Goal: Check status: Check status

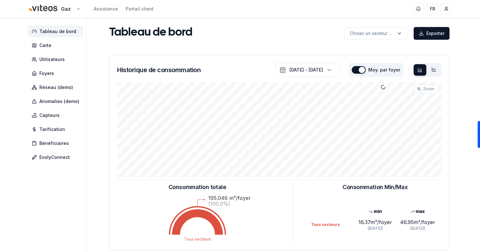
click at [64, 12] on html "Gaz Assistance Portail client FR Sami Tableau de bord Carte Utilisateurs Foyers…" at bounding box center [240, 196] width 480 height 393
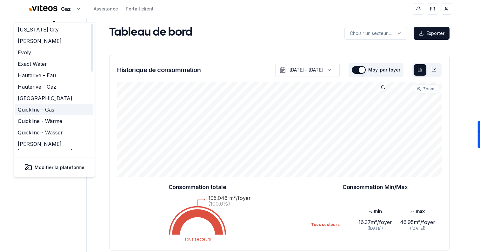
scroll to position [205, 0]
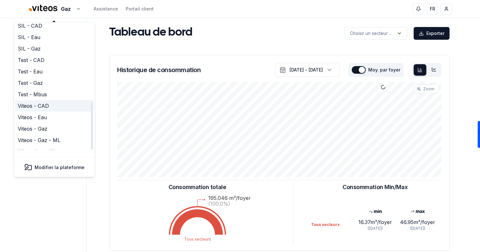
click at [57, 100] on link "Viteos - CAD" at bounding box center [54, 105] width 78 height 11
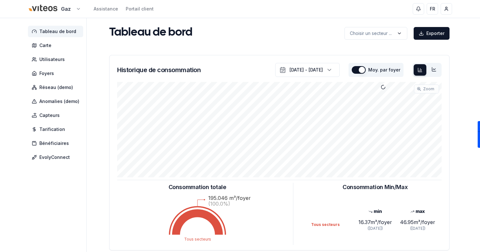
click at [69, 12] on html "Gaz Assistance Portail client FR Sami Tableau de bord Carte Utilisateurs Foyers…" at bounding box center [240, 196] width 480 height 393
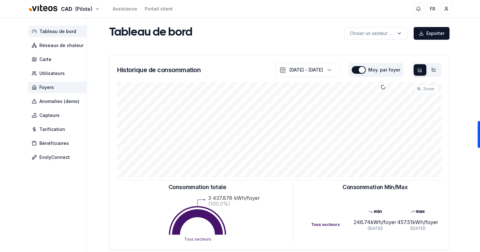
click at [52, 86] on span "Foyers" at bounding box center [46, 87] width 15 height 6
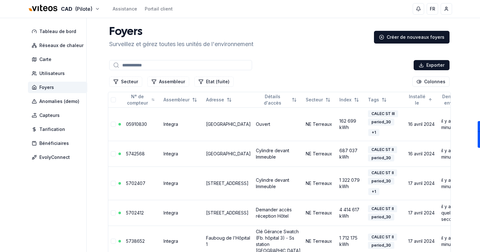
click at [150, 64] on input at bounding box center [180, 65] width 143 height 10
paste input "*******"
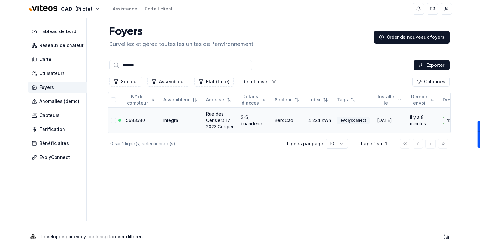
type input "*******"
click at [137, 119] on link "5683580" at bounding box center [135, 119] width 19 height 5
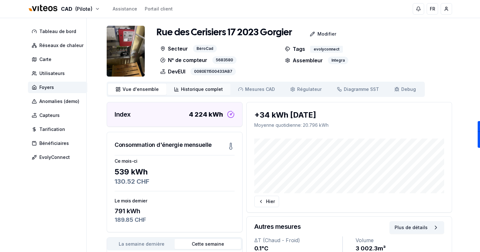
click at [201, 94] on link "Historique complet Historique" at bounding box center [198, 88] width 64 height 11
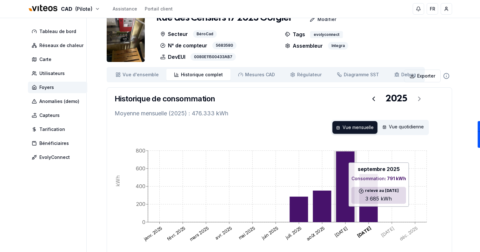
scroll to position [14, 0]
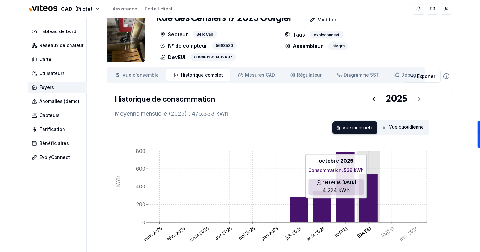
click at [369, 201] on icon at bounding box center [368, 198] width 18 height 48
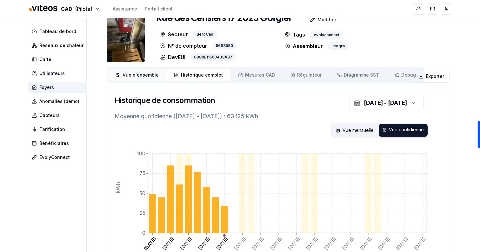
click at [157, 79] on link "Vue d'ensemble ensemble" at bounding box center [137, 74] width 58 height 11
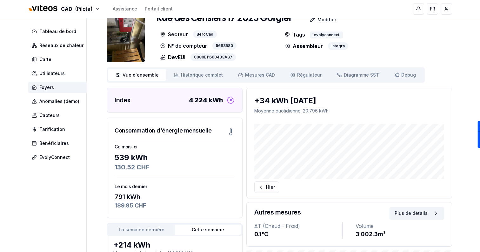
click at [231, 119] on div "Consommation d'énergie mensuelle" at bounding box center [174, 128] width 135 height 20
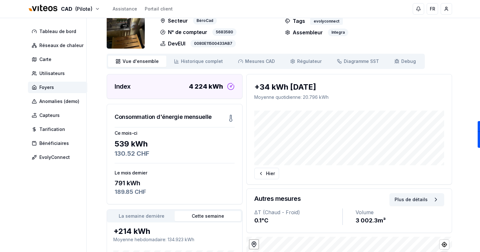
scroll to position [2, 0]
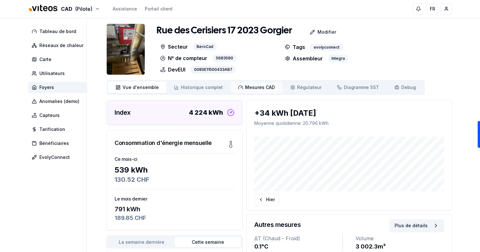
click at [260, 83] on link "Mesures CAD Mes. CAD" at bounding box center [256, 87] width 52 height 11
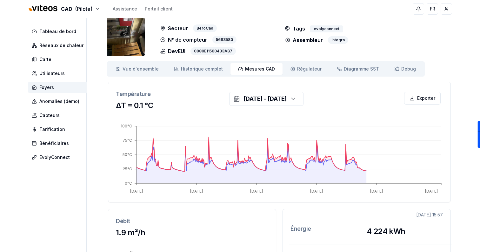
scroll to position [20, 0]
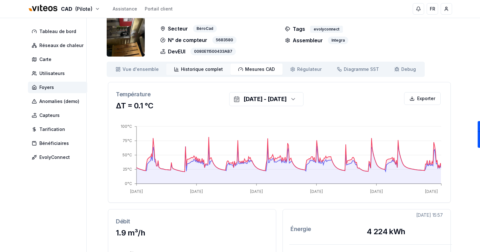
click at [194, 65] on link "Historique complet Historique" at bounding box center [198, 68] width 64 height 11
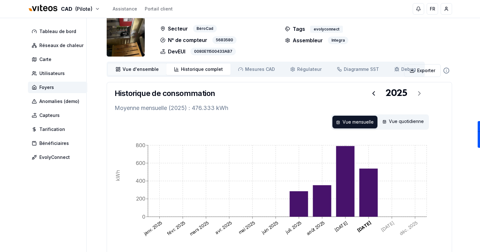
click at [145, 67] on span "Vue d'ensemble" at bounding box center [141, 69] width 36 height 6
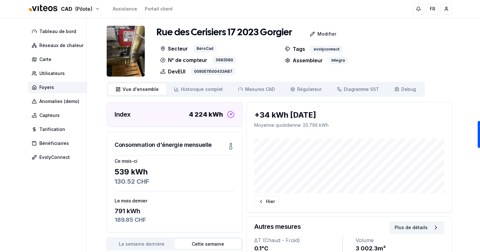
click at [207, 83] on div "Vue d'ensemble ensemble Historique complet Historique Mesures CAD Mes. CAD Régu…" at bounding box center [266, 89] width 318 height 15
click at [207, 85] on link "Historique complet Historique" at bounding box center [198, 88] width 64 height 11
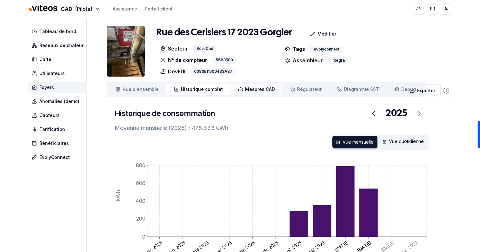
click at [245, 88] on span "Mesures CAD" at bounding box center [260, 89] width 30 height 6
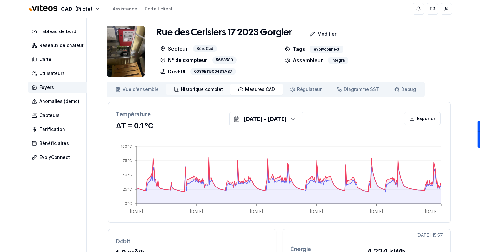
click at [199, 86] on span "Historique complet" at bounding box center [202, 89] width 42 height 6
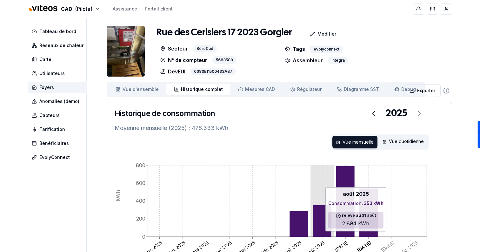
scroll to position [34, 0]
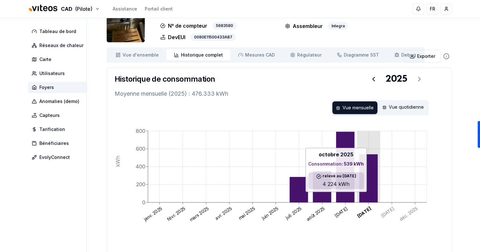
click at [364, 195] on icon at bounding box center [368, 178] width 18 height 48
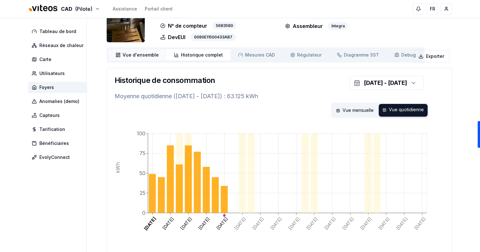
click at [115, 54] on link "Vue d'ensemble ensemble" at bounding box center [137, 54] width 58 height 11
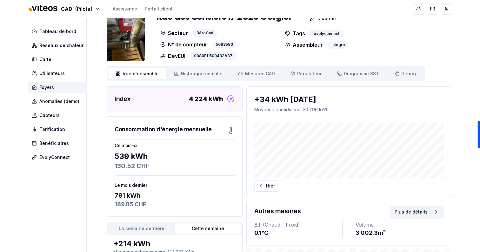
scroll to position [15, 0]
click at [262, 76] on span "Mesures CAD" at bounding box center [260, 74] width 30 height 6
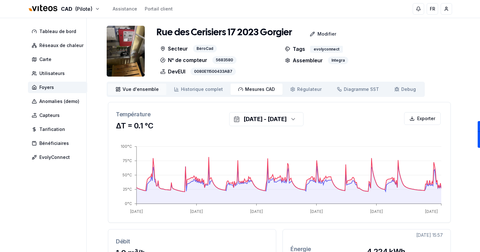
click at [142, 94] on link "Vue d'ensemble ensemble" at bounding box center [137, 88] width 58 height 11
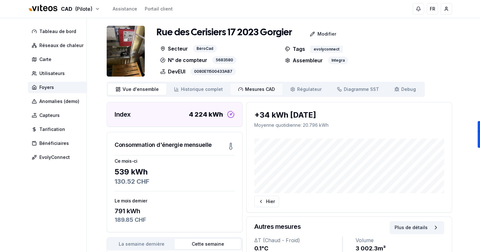
click at [259, 94] on link "Mesures CAD Mes. CAD" at bounding box center [256, 88] width 52 height 11
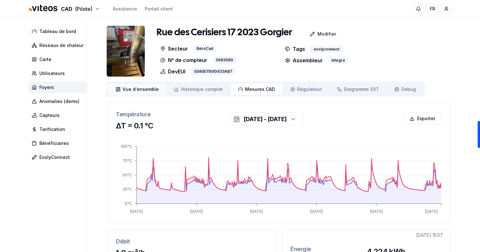
click at [140, 92] on span "Vue d'ensemble" at bounding box center [141, 89] width 36 height 6
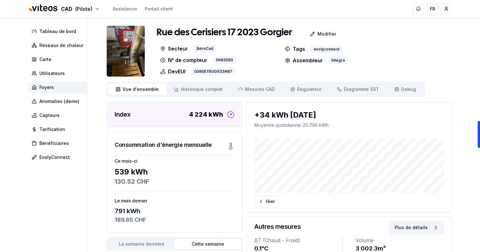
click at [131, 43] on img at bounding box center [126, 51] width 38 height 51
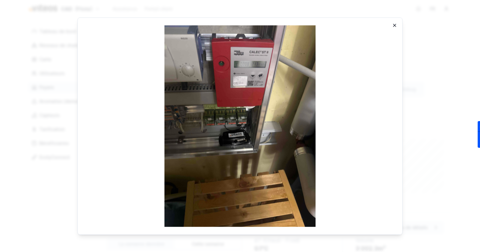
click at [397, 25] on icon "button" at bounding box center [394, 25] width 5 height 5
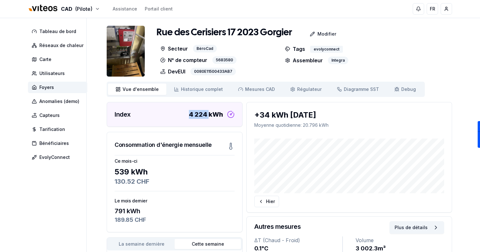
drag, startPoint x: 190, startPoint y: 117, endPoint x: 209, endPoint y: 118, distance: 18.5
click at [209, 118] on div "4 224 kWh" at bounding box center [206, 114] width 34 height 9
click at [135, 54] on img at bounding box center [126, 51] width 38 height 51
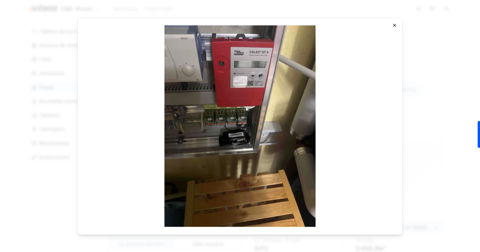
click at [395, 24] on icon "button" at bounding box center [394, 25] width 3 height 3
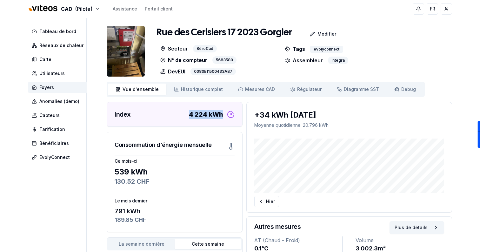
drag, startPoint x: 189, startPoint y: 115, endPoint x: 224, endPoint y: 115, distance: 35.2
click at [224, 115] on div "Index 4 224 kWh" at bounding box center [174, 114] width 135 height 24
click at [195, 84] on link "Historique complet Historique" at bounding box center [198, 88] width 64 height 11
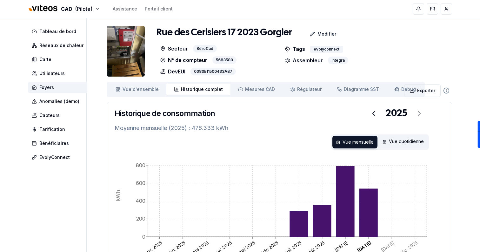
click at [123, 46] on img at bounding box center [126, 51] width 38 height 51
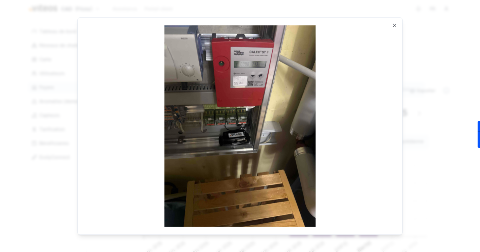
click at [398, 24] on div "Ouvrir en taille réelle Close" at bounding box center [239, 125] width 325 height 217
click at [393, 25] on icon "button" at bounding box center [394, 25] width 5 height 5
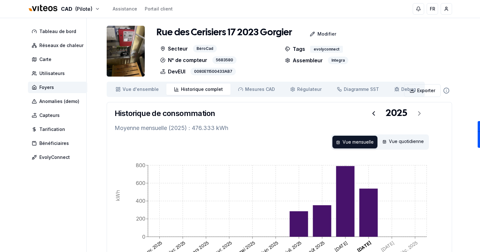
click at [135, 56] on img at bounding box center [126, 51] width 38 height 51
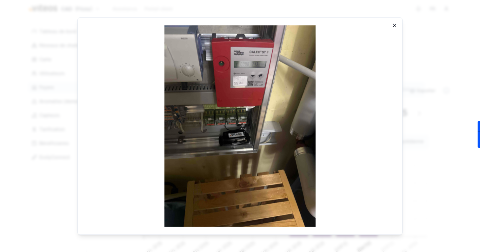
click at [396, 23] on icon "button" at bounding box center [394, 25] width 5 height 5
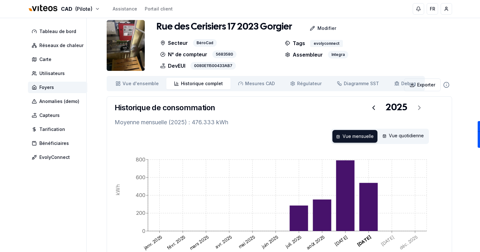
scroll to position [5, 0]
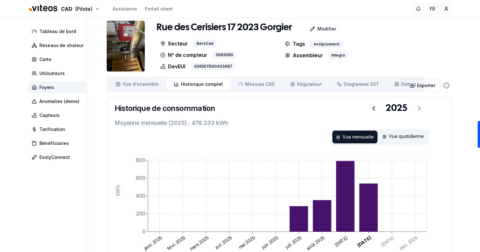
click at [215, 67] on div "0080E11500433AB7" at bounding box center [212, 67] width 45 height 8
copy div "0080E11500433AB7"
click at [55, 85] on span "Foyers" at bounding box center [57, 87] width 59 height 11
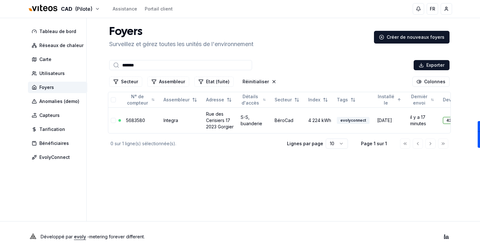
click at [152, 62] on input "*******" at bounding box center [180, 65] width 143 height 10
paste input "*"
type input "********"
type input "**********"
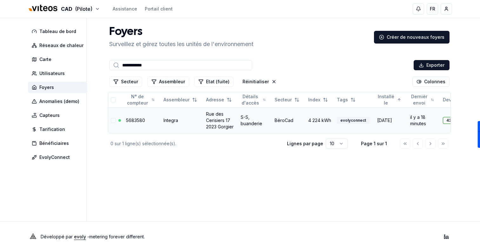
click at [129, 121] on link "5683580" at bounding box center [135, 119] width 19 height 5
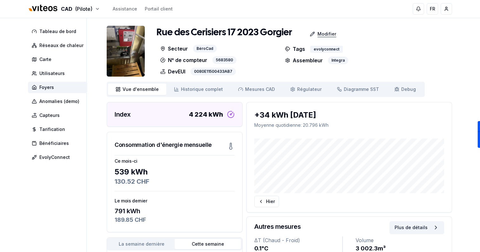
click at [327, 32] on p "Modifier" at bounding box center [326, 34] width 19 height 6
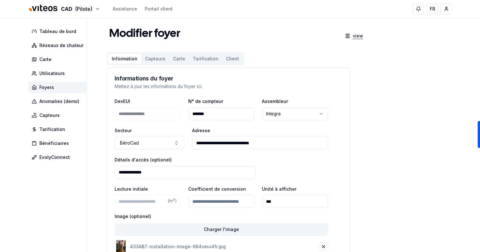
click at [347, 34] on icon at bounding box center [348, 34] width 4 height 1
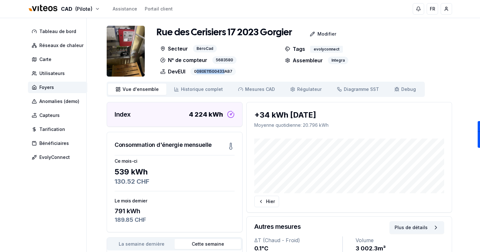
drag, startPoint x: 197, startPoint y: 72, endPoint x: 223, endPoint y: 72, distance: 27.0
click at [223, 72] on div "0080E11500433AB7" at bounding box center [212, 72] width 45 height 8
drag, startPoint x: 215, startPoint y: 60, endPoint x: 233, endPoint y: 60, distance: 18.1
click at [233, 60] on div "5683580" at bounding box center [224, 60] width 24 height 8
click at [260, 50] on div "Secteur BéroCad" at bounding box center [217, 49] width 121 height 8
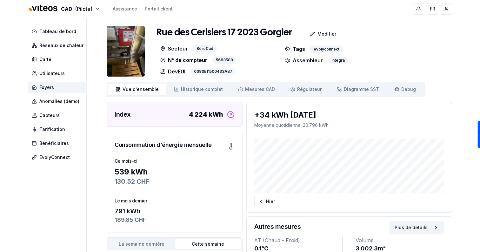
click at [223, 69] on div "0080E11500433AB7" at bounding box center [212, 72] width 45 height 8
copy div "0080E11500433AB7"
click at [266, 76] on div "Rue des Cerisiers 17 2023 Gorgier Modifier Secteur BéroCad N° de compteur 56835…" at bounding box center [279, 51] width 345 height 51
click at [54, 88] on span "Foyers" at bounding box center [57, 87] width 59 height 11
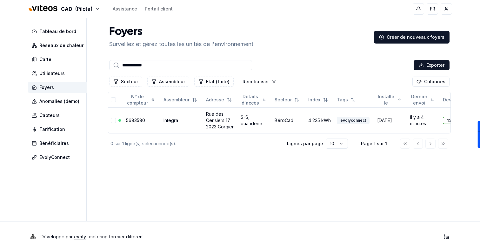
click at [158, 59] on div "**********" at bounding box center [279, 65] width 343 height 13
click at [158, 63] on input "**********" at bounding box center [180, 65] width 143 height 10
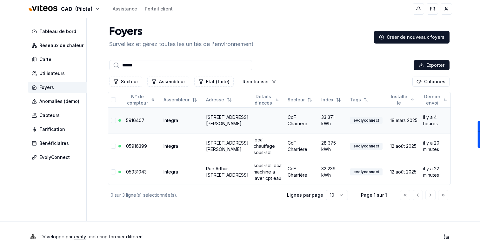
scroll to position [0, 28]
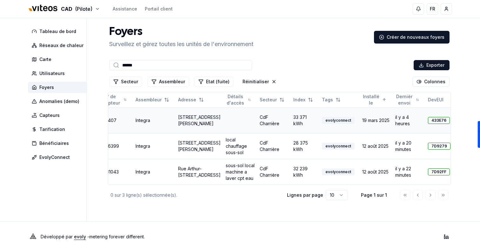
type input "******"
click at [194, 121] on link "[STREET_ADDRESS][PERSON_NAME]" at bounding box center [199, 120] width 43 height 12
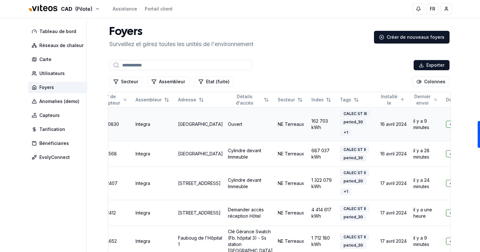
scroll to position [0, 0]
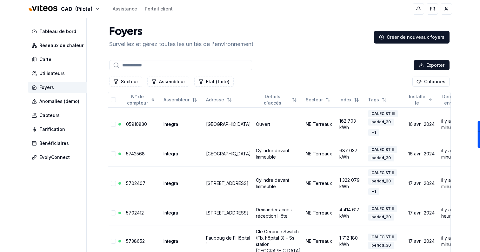
click at [170, 65] on input at bounding box center [180, 65] width 143 height 10
paste input "*******"
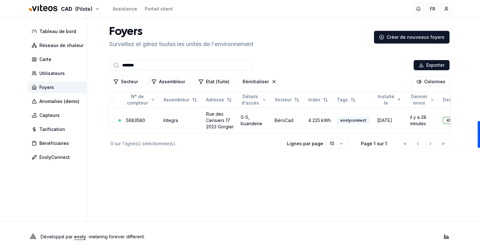
type input "*******"
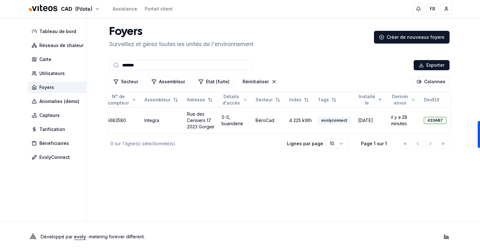
scroll to position [0, 28]
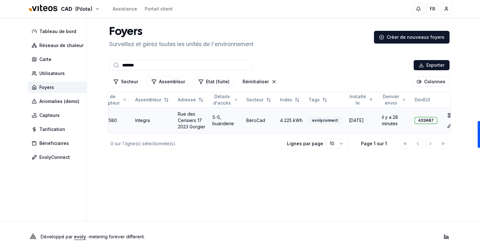
click at [417, 121] on div "433AB7" at bounding box center [426, 120] width 23 height 7
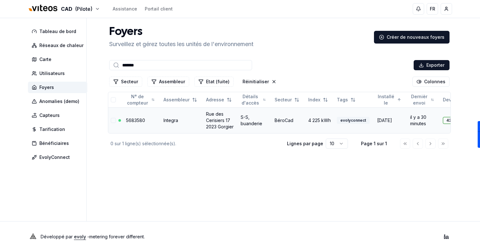
click at [207, 120] on link "Rue des Cerisiers 17 2023 Gorgier" at bounding box center [220, 120] width 28 height 18
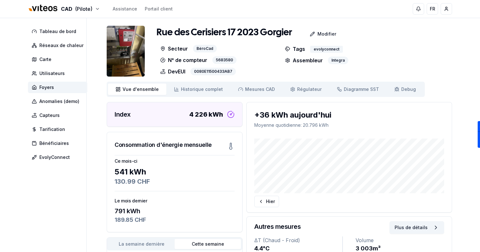
click at [115, 57] on img at bounding box center [126, 51] width 38 height 51
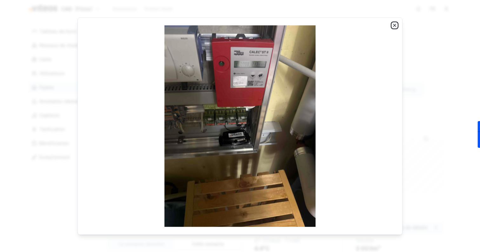
click at [395, 24] on icon "button" at bounding box center [394, 25] width 3 height 3
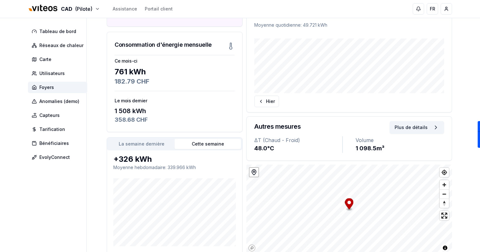
scroll to position [150, 0]
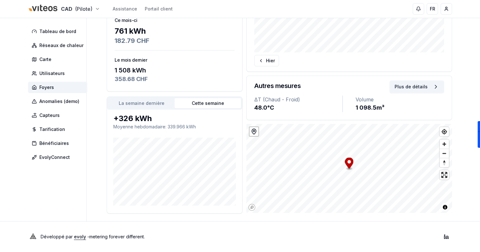
click at [66, 15] on html "CAD (Pilote) Assistance Portail client FR Sami Tableau de bord Réseaux de chale…" at bounding box center [240, 55] width 480 height 392
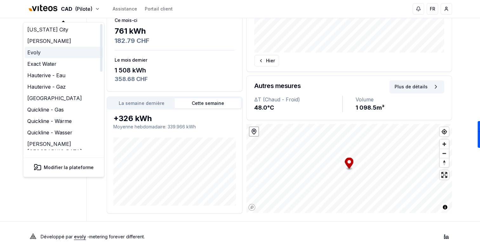
click at [53, 53] on link "Evoly" at bounding box center [64, 52] width 78 height 11
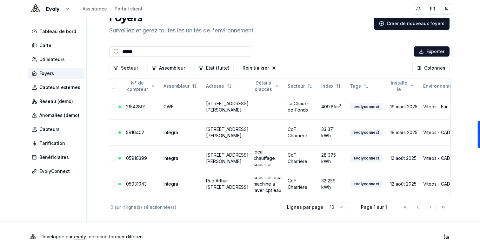
scroll to position [59, 0]
click at [59, 132] on span "Capteurs" at bounding box center [56, 128] width 56 height 11
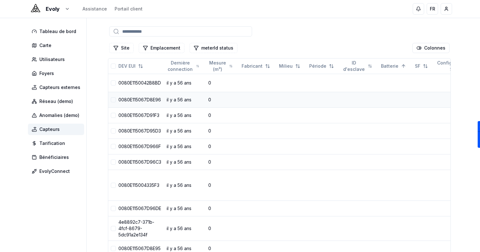
scroll to position [26, 0]
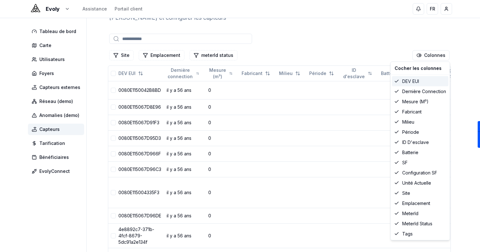
click at [414, 83] on div "DEV EUI" at bounding box center [420, 81] width 57 height 10
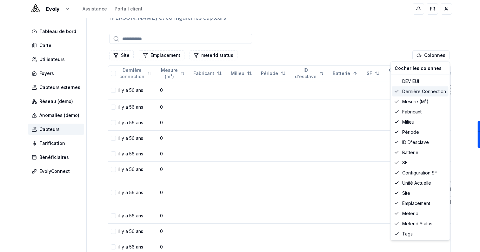
click at [414, 93] on div "Dernière connection" at bounding box center [420, 91] width 57 height 10
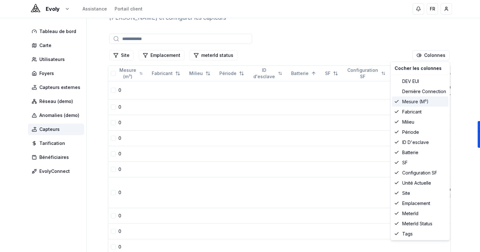
click at [415, 104] on div "Mesure (m³)" at bounding box center [420, 102] width 57 height 10
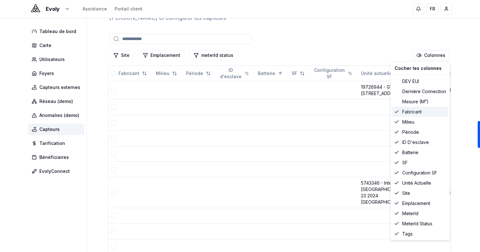
click at [415, 111] on div "Fabricant" at bounding box center [420, 112] width 57 height 10
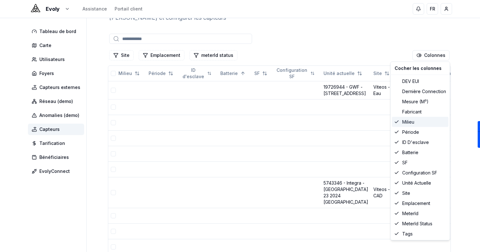
click at [415, 123] on div "Milieu" at bounding box center [420, 122] width 57 height 10
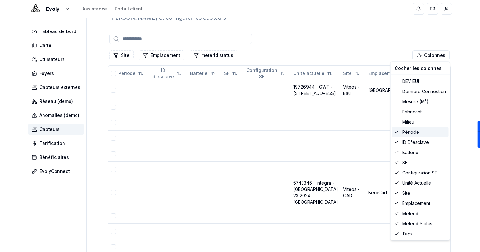
click at [416, 133] on div "Période" at bounding box center [420, 132] width 57 height 10
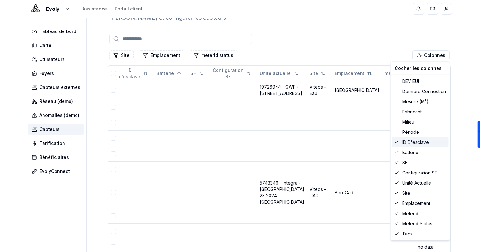
click at [417, 140] on div "ID d'esclave" at bounding box center [420, 142] width 57 height 10
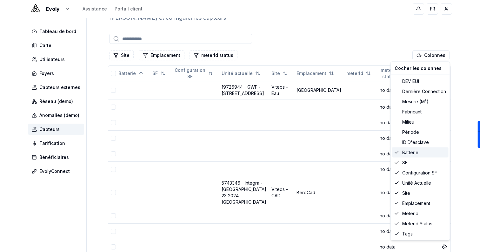
click at [417, 150] on div "Batterie" at bounding box center [420, 152] width 57 height 10
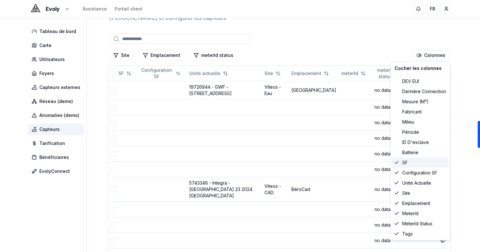
click at [417, 161] on div "SF" at bounding box center [420, 162] width 57 height 10
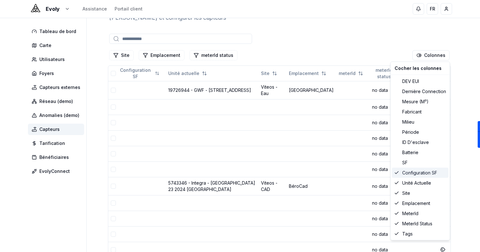
click at [419, 174] on div "Configuration SF" at bounding box center [420, 173] width 57 height 10
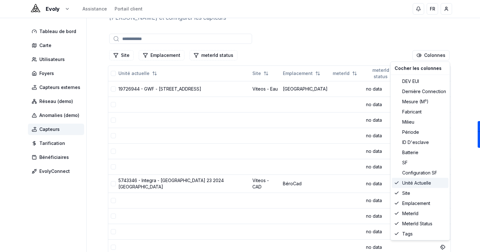
click at [420, 184] on div "Unité actuelle" at bounding box center [420, 183] width 57 height 10
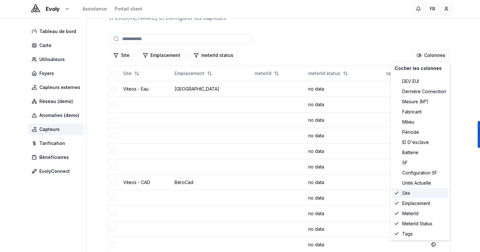
click at [420, 196] on div "Site" at bounding box center [420, 193] width 57 height 10
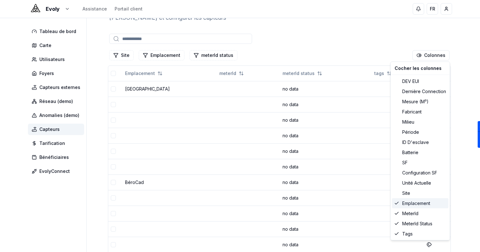
click at [423, 199] on div "Emplacement" at bounding box center [420, 203] width 57 height 10
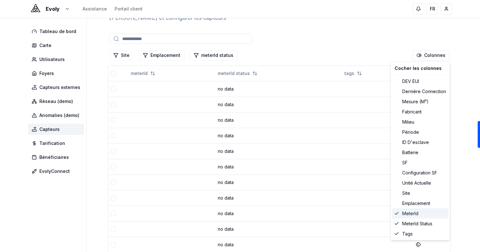
click at [422, 211] on div "meterId" at bounding box center [420, 213] width 57 height 10
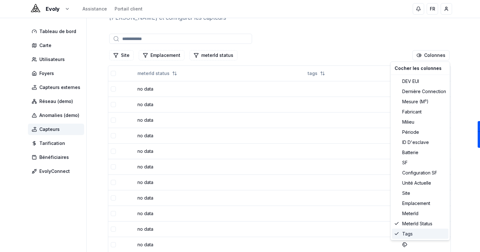
click at [418, 232] on div "Tags" at bounding box center [420, 234] width 57 height 10
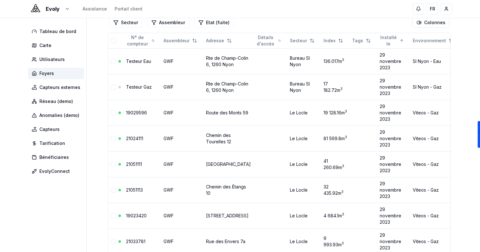
scroll to position [0, 64]
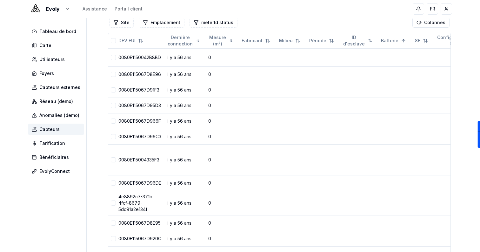
scroll to position [26, 0]
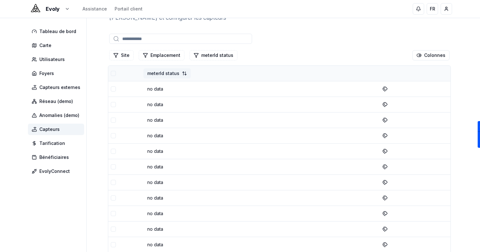
click at [167, 88] on div "Asc" at bounding box center [164, 86] width 37 height 10
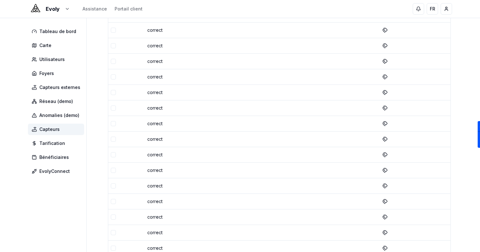
scroll to position [0, 0]
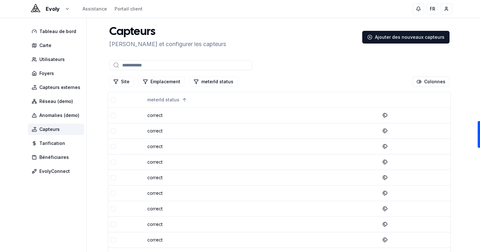
click at [162, 65] on input at bounding box center [180, 65] width 143 height 10
type input "******"
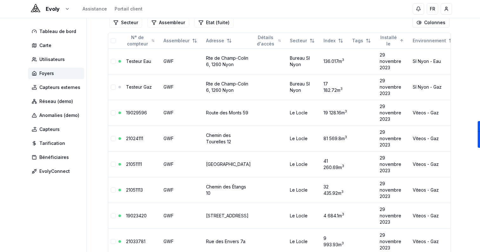
scroll to position [0, 64]
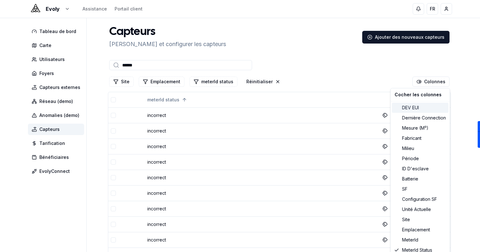
click at [425, 103] on div "DEV EUI" at bounding box center [420, 108] width 57 height 10
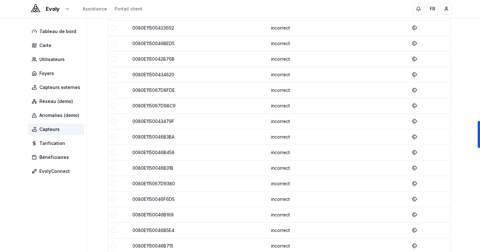
scroll to position [688, 0]
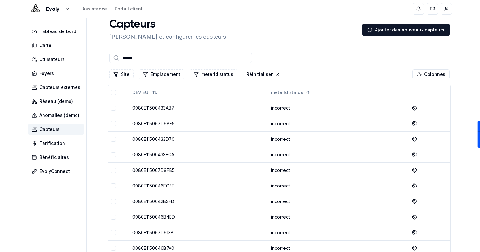
scroll to position [0, 0]
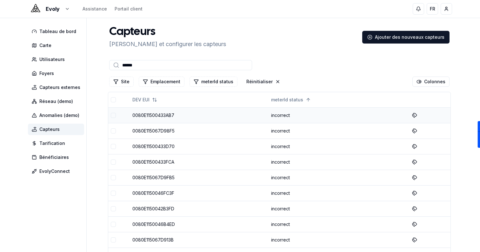
scroll to position [23, 0]
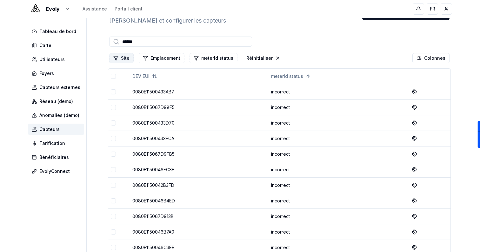
click at [116, 56] on icon "Filtrer les lignes" at bounding box center [116, 58] width 4 height 4
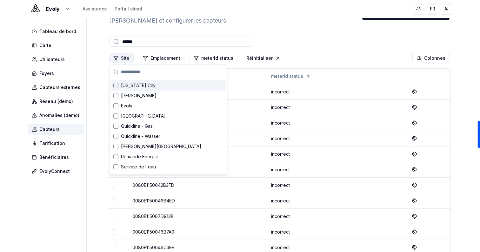
click at [116, 56] on icon "Filtrer les lignes" at bounding box center [116, 58] width 4 height 4
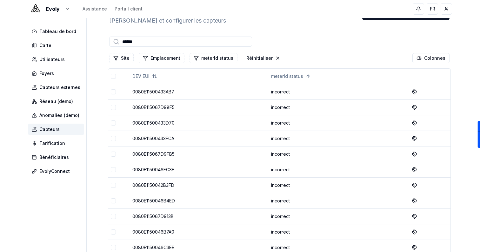
click at [202, 41] on input "******" at bounding box center [180, 42] width 143 height 10
click at [221, 57] on button "meterId status" at bounding box center [214, 58] width 48 height 10
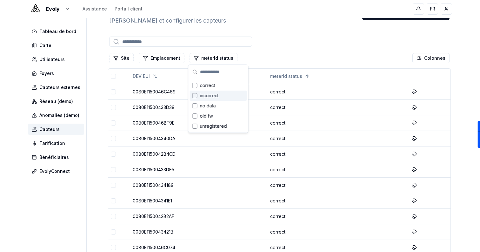
click at [223, 94] on div "incorrect" at bounding box center [218, 95] width 57 height 10
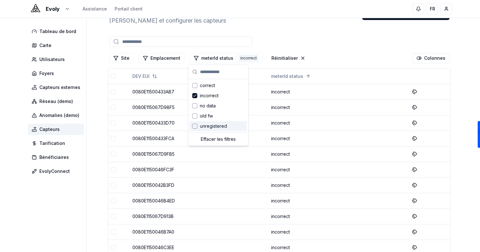
click at [220, 125] on span "unregistered" at bounding box center [213, 126] width 27 height 6
click at [369, 38] on div at bounding box center [279, 41] width 343 height 13
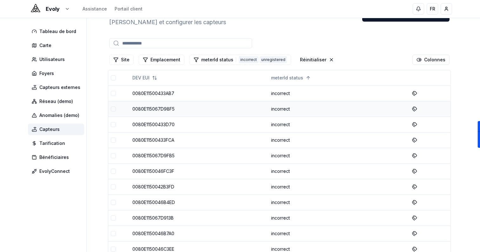
scroll to position [0, 0]
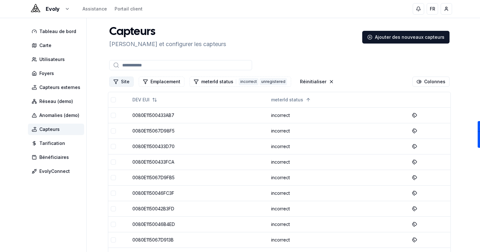
click at [121, 80] on button "Site" at bounding box center [121, 82] width 24 height 10
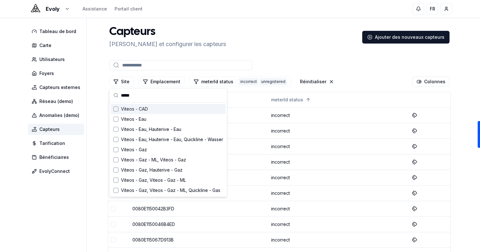
type input "*****"
click at [154, 107] on div "Viteos - CAD" at bounding box center [168, 109] width 115 height 10
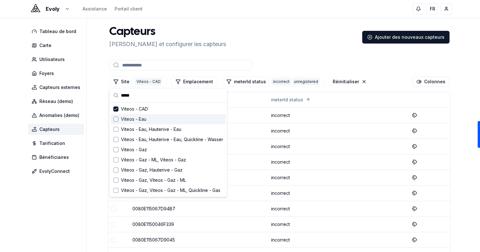
click at [143, 117] on span "Viteos - Eau" at bounding box center [133, 119] width 25 height 6
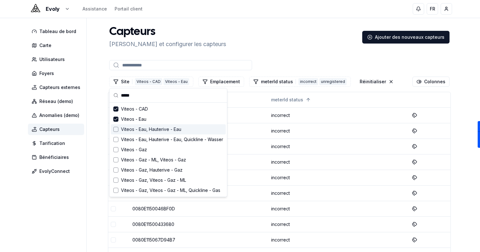
click at [149, 129] on span "Viteos - Eau, Hauterive - Eau" at bounding box center [151, 129] width 60 height 6
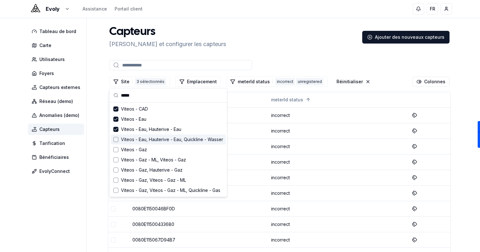
click at [152, 139] on span "Viteos - Eau, Hauterive - Eau, Quickline - Wasser" at bounding box center [172, 139] width 102 height 6
click at [151, 149] on div "Viteos - Gaz" at bounding box center [168, 149] width 115 height 10
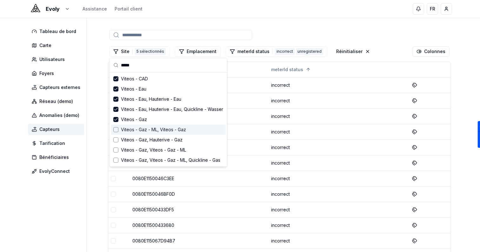
click at [159, 131] on span "Viteos - Gaz - ML, Viteos - Gaz" at bounding box center [153, 129] width 65 height 6
click at [164, 143] on span "Viteos - Gaz, Hauterive - Gaz" at bounding box center [152, 140] width 62 height 6
click at [150, 109] on span "Viteos - Eau, Hauterive - Eau, Quickline - Wasser" at bounding box center [172, 109] width 102 height 6
click at [147, 97] on span "Viteos - Eau, Hauterive - Eau" at bounding box center [151, 99] width 60 height 6
click at [152, 129] on span "Viteos - Gaz - ML, Viteos - Gaz" at bounding box center [153, 129] width 65 height 6
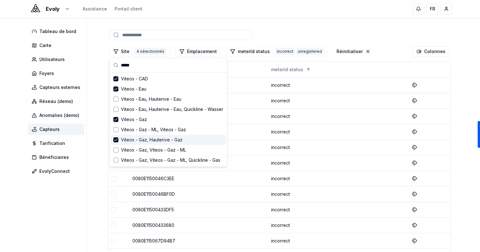
click at [158, 141] on span "Viteos - Gaz, Hauterive - Gaz" at bounding box center [152, 140] width 62 height 6
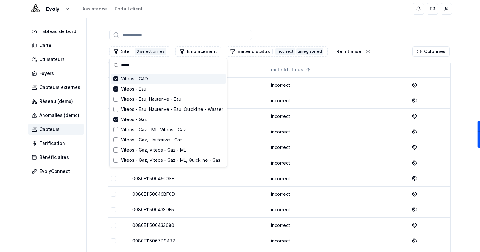
click at [342, 37] on div at bounding box center [279, 35] width 343 height 13
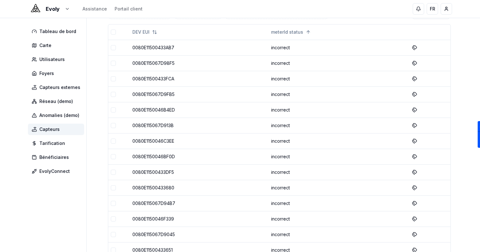
scroll to position [0, 0]
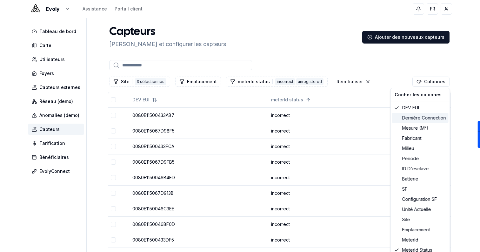
click at [428, 115] on div "Dernière connection" at bounding box center [420, 118] width 57 height 10
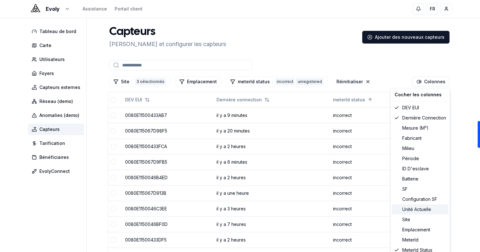
click at [421, 213] on div "Unité actuelle" at bounding box center [420, 209] width 57 height 10
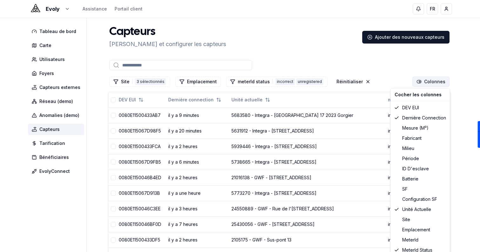
click at [424, 239] on div "meterId" at bounding box center [420, 240] width 57 height 10
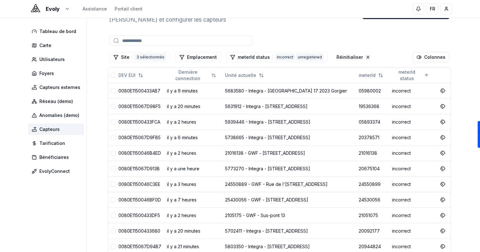
scroll to position [22, 0]
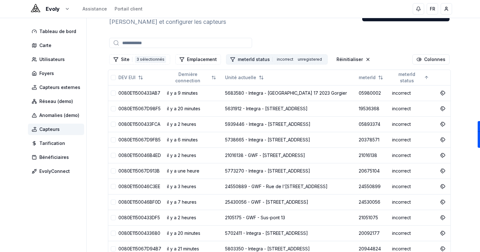
click at [298, 63] on button "meterId status 2 incorrect unregistered" at bounding box center [277, 59] width 102 height 10
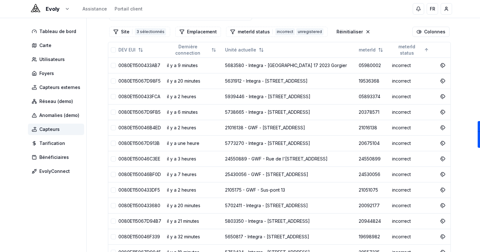
scroll to position [0, 0]
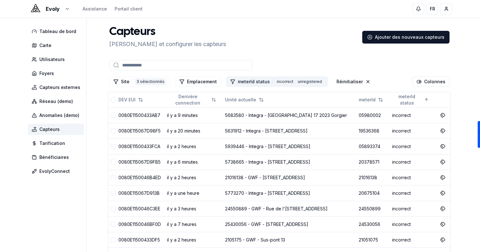
click at [254, 78] on button "meterId status 2 incorrect unregistered" at bounding box center [277, 82] width 102 height 10
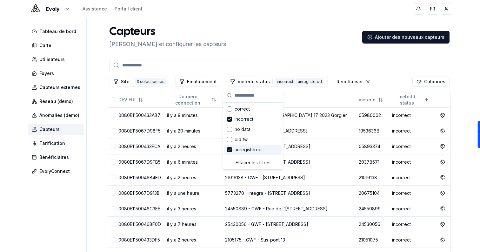
click at [230, 150] on icon "Suggestions" at bounding box center [229, 149] width 4 height 5
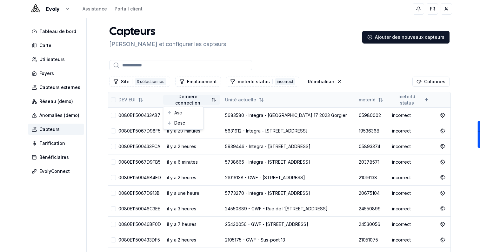
click at [185, 113] on div "Asc" at bounding box center [183, 113] width 37 height 10
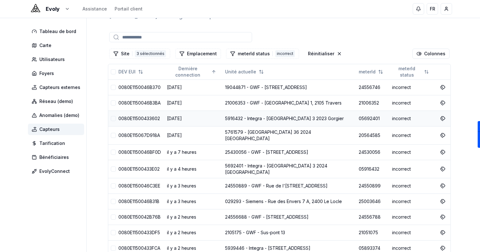
scroll to position [3, 0]
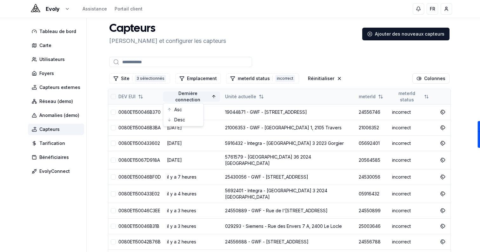
click at [192, 123] on div "Desc" at bounding box center [183, 120] width 37 height 10
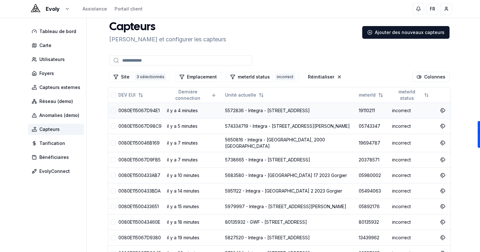
scroll to position [1, 0]
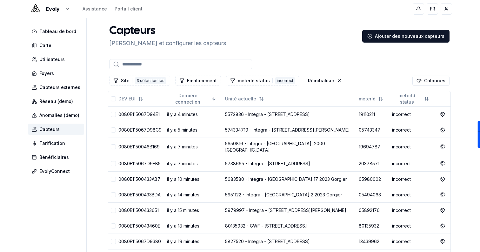
click at [169, 61] on input at bounding box center [180, 64] width 143 height 10
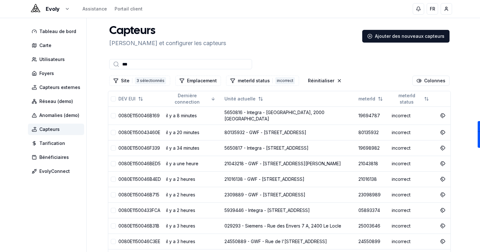
scroll to position [0, 0]
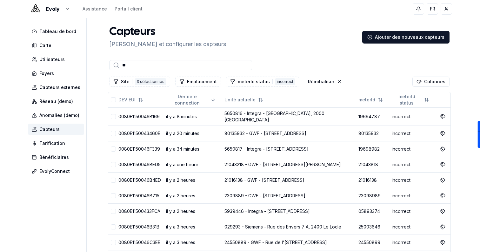
type input "*"
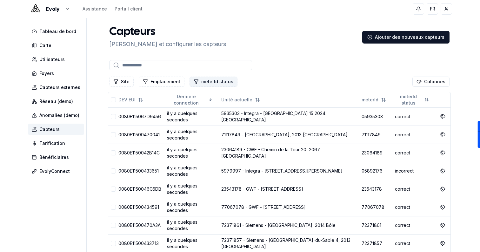
click at [208, 82] on button "meterId status" at bounding box center [214, 82] width 48 height 10
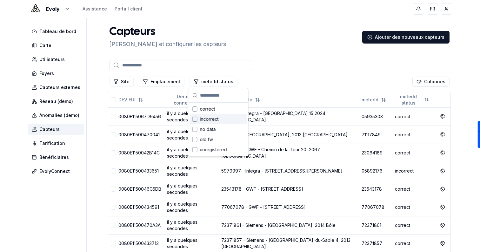
click at [217, 121] on span "incorrect" at bounding box center [209, 119] width 19 height 6
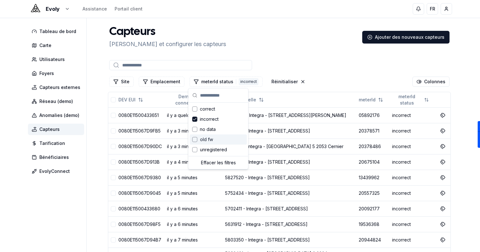
click at [372, 85] on div "Site Emplacement meterId status 1 incorrect Réinitialiser Colonnes" at bounding box center [279, 81] width 343 height 13
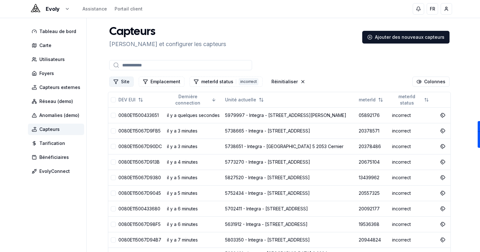
click at [120, 78] on button "Site" at bounding box center [121, 82] width 24 height 10
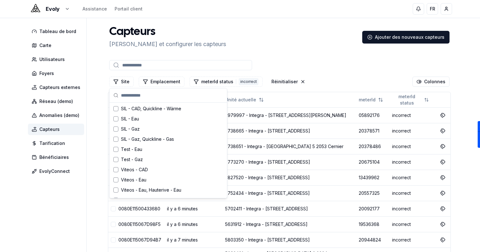
scroll to position [212, 0]
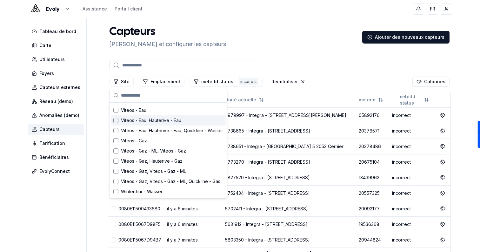
click at [351, 65] on div at bounding box center [279, 65] width 343 height 13
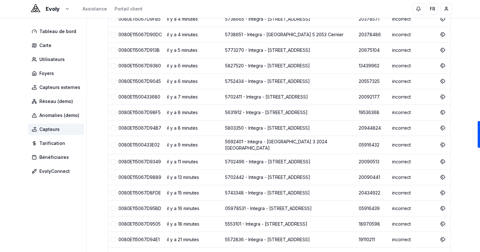
scroll to position [0, 0]
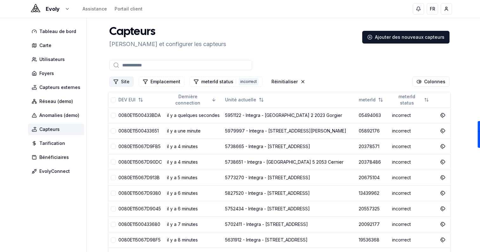
click at [121, 80] on button "Site" at bounding box center [121, 82] width 24 height 10
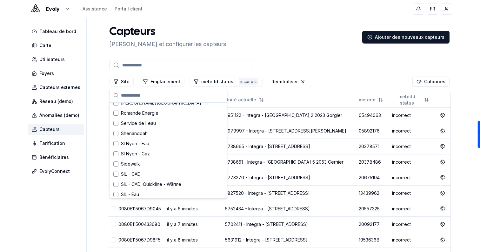
scroll to position [66, 0]
click at [265, 28] on div "Capteurs Créer et configurer les capteurs Ajouter des nouveaux capteurs" at bounding box center [279, 37] width 345 height 23
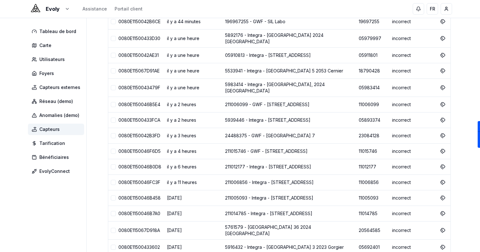
scroll to position [571, 0]
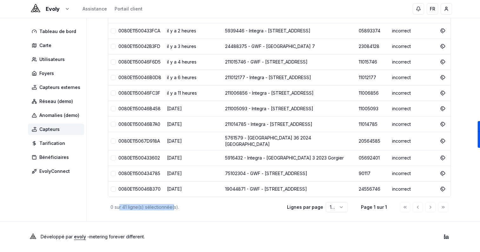
drag, startPoint x: 119, startPoint y: 207, endPoint x: 174, endPoint y: 207, distance: 55.2
click at [174, 207] on div "0 sur 41 ligne(s) sélectionnée(s)." at bounding box center [193, 207] width 166 height 6
drag, startPoint x: 185, startPoint y: 208, endPoint x: 106, endPoint y: 208, distance: 79.1
click at [192, 210] on div "0 sur 41 ligne(s) sélectionnée(s)." at bounding box center [193, 207] width 166 height 6
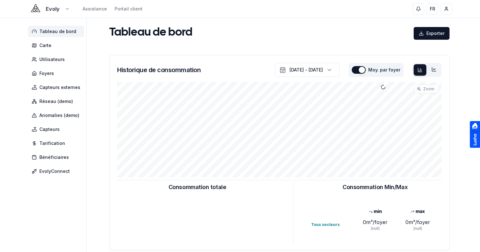
click at [59, 7] on html "Evoly Assistance Portail client FR Sami Tableau de bord Carte Utilisateurs Foye…" at bounding box center [240, 196] width 480 height 393
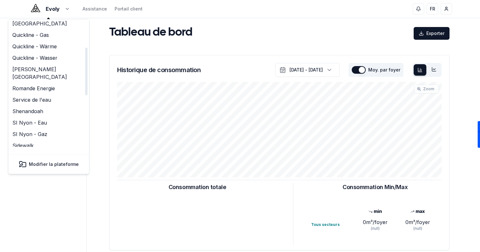
scroll to position [70, 0]
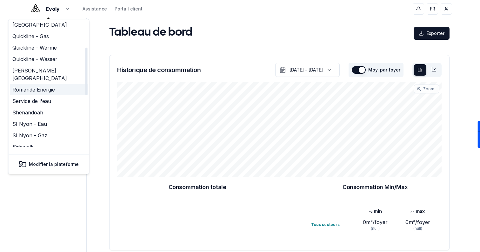
click at [50, 84] on link "Romande Energie" at bounding box center [49, 89] width 78 height 11
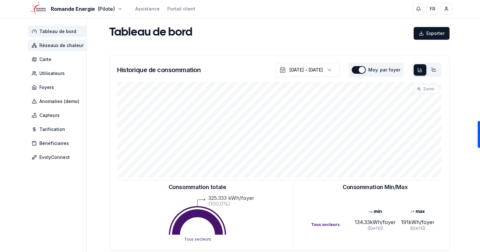
click at [59, 46] on span "Réseaux de chaleur" at bounding box center [61, 45] width 44 height 6
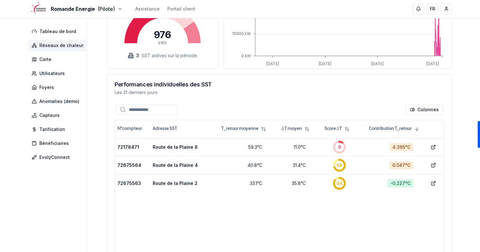
scroll to position [197, 0]
click at [421, 109] on html "Romande Energie (Pilote) Assistance Portail client FR Sami Tableau de bord Rése…" at bounding box center [240, 63] width 480 height 521
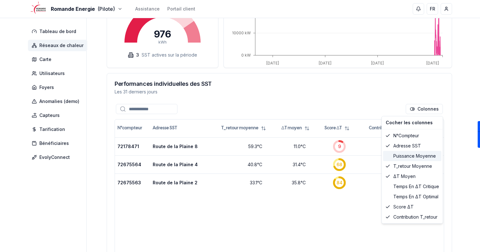
click at [424, 153] on div "Puissance moyenne" at bounding box center [412, 156] width 58 height 10
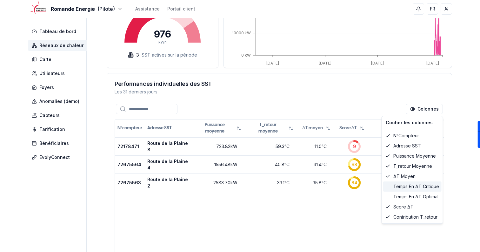
click at [429, 185] on div "Temps en ΔT critique" at bounding box center [412, 186] width 58 height 10
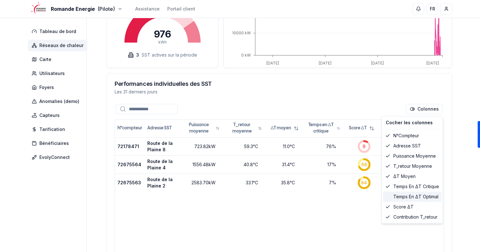
click at [430, 195] on div "Temps en ΔT optimal" at bounding box center [412, 196] width 58 height 10
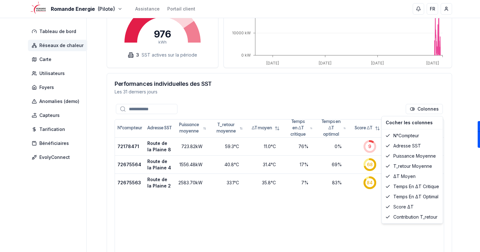
click at [469, 153] on html "Romande Energie (Pilote) Assistance Portail client FR Sami Tableau de bord Rése…" at bounding box center [240, 63] width 480 height 521
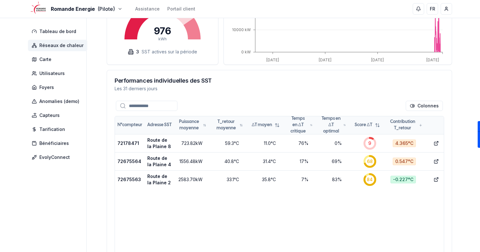
scroll to position [201, 0]
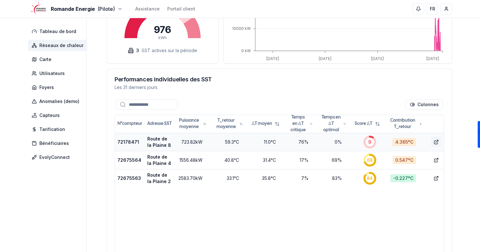
click at [439, 142] on button "show" at bounding box center [436, 142] width 10 height 10
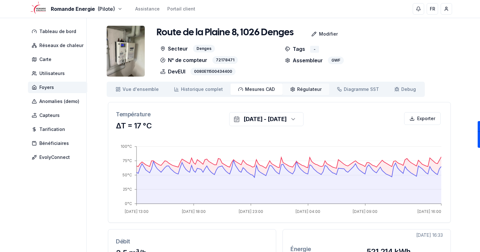
click at [298, 88] on span "Régulateur" at bounding box center [309, 89] width 24 height 6
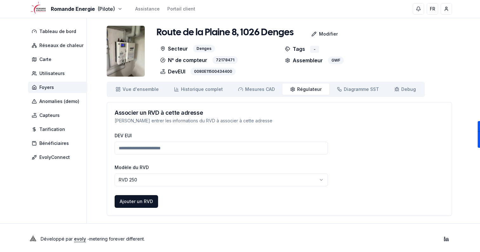
scroll to position [2, 0]
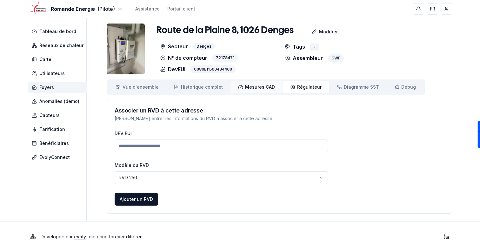
click at [245, 89] on span "Mesures CAD" at bounding box center [260, 87] width 30 height 6
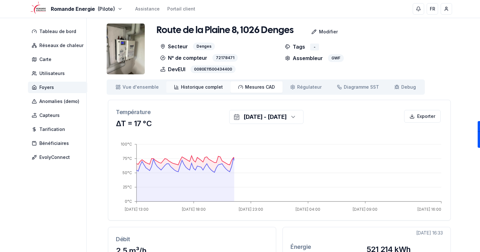
click at [187, 88] on span "Historique complet" at bounding box center [202, 87] width 42 height 6
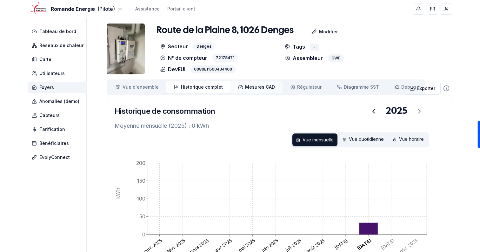
click at [245, 84] on span "Mesures CAD" at bounding box center [260, 87] width 30 height 6
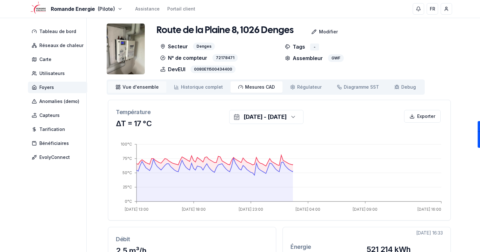
click at [129, 88] on span "Vue d'ensemble" at bounding box center [141, 87] width 36 height 6
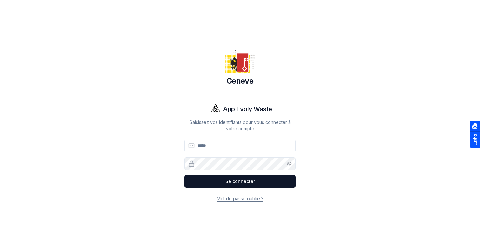
click at [205, 148] on input "Email" at bounding box center [239, 145] width 111 height 13
type input "**********"
click at [184, 175] on button "Se connecter" at bounding box center [239, 181] width 111 height 13
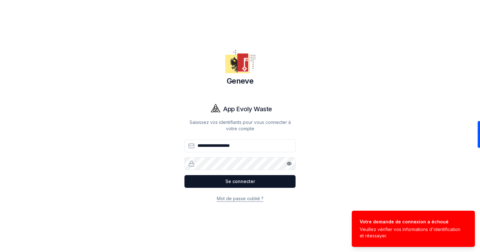
click at [289, 166] on button "Show password" at bounding box center [289, 163] width 13 height 13
click at [184, 175] on button "Se connecter" at bounding box center [239, 181] width 111 height 13
